Goal: Navigation & Orientation: Go to known website

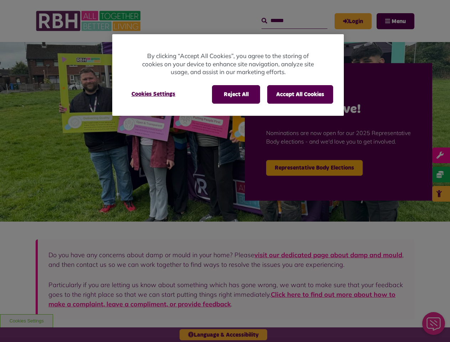
click at [225, 171] on div at bounding box center [225, 171] width 450 height 342
click at [235, 94] on button "Reject All" at bounding box center [236, 94] width 48 height 19
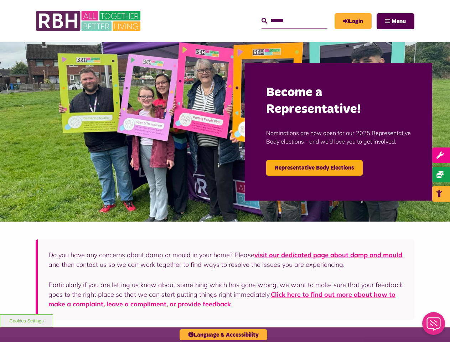
click at [153, 94] on img at bounding box center [225, 132] width 450 height 180
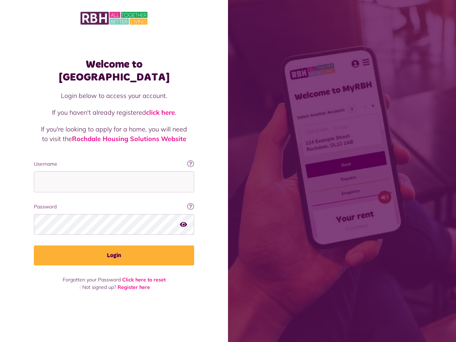
click at [228, 171] on span at bounding box center [342, 171] width 228 height 342
